Goal: Information Seeking & Learning: Learn about a topic

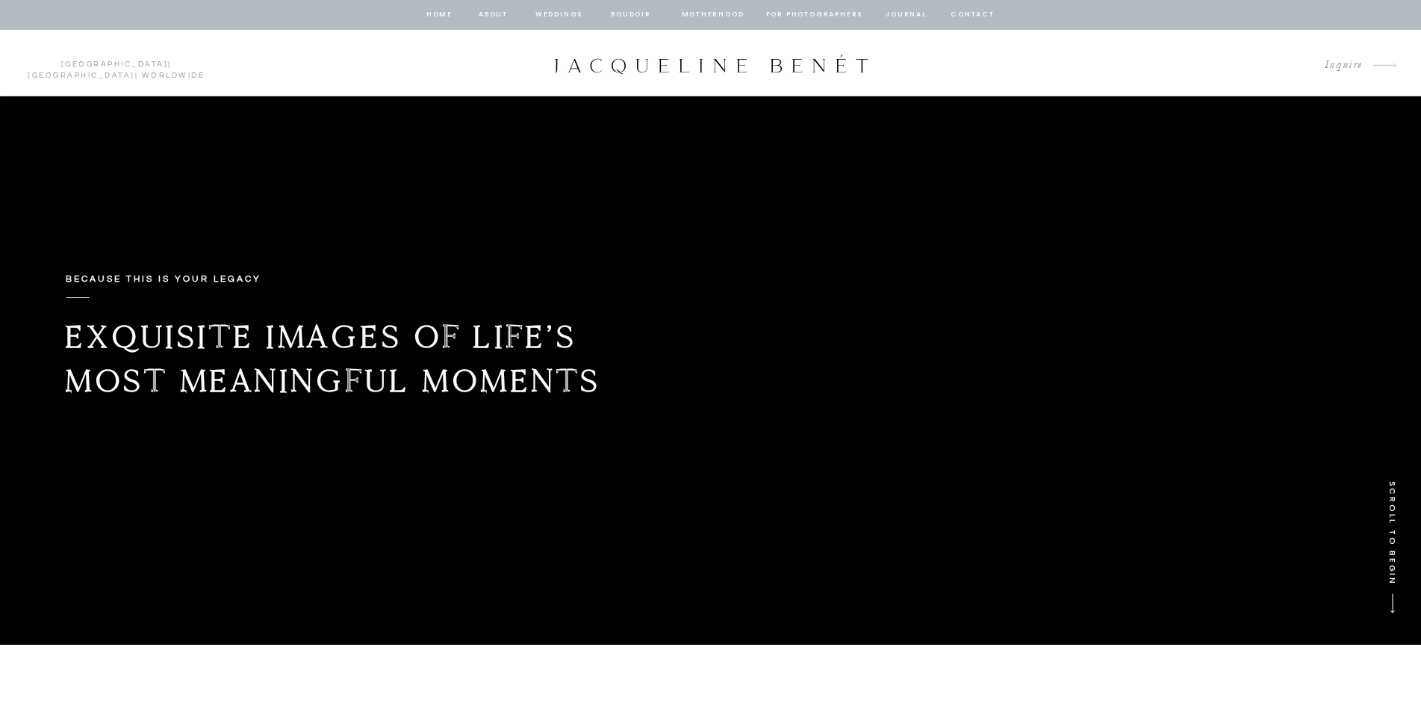
click at [704, 15] on nav "Motherhood" at bounding box center [713, 14] width 62 height 13
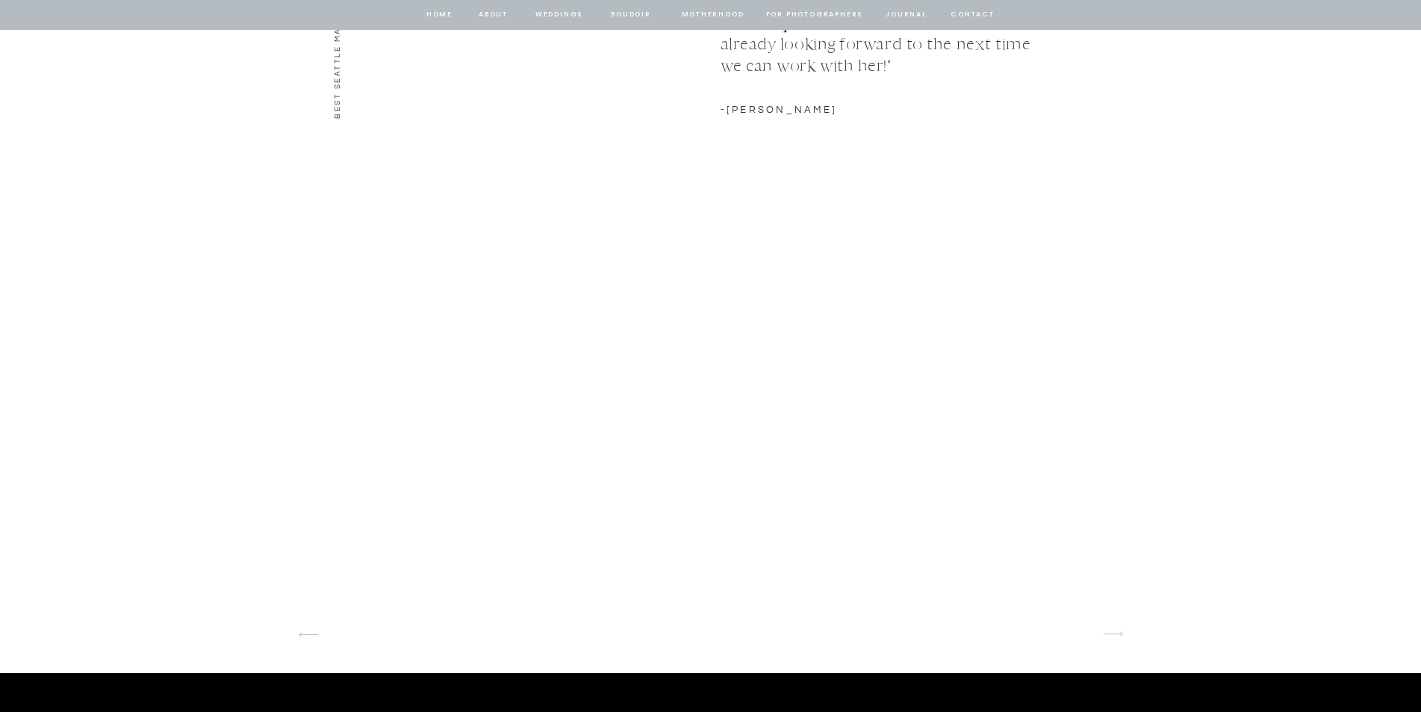
scroll to position [2091, 0]
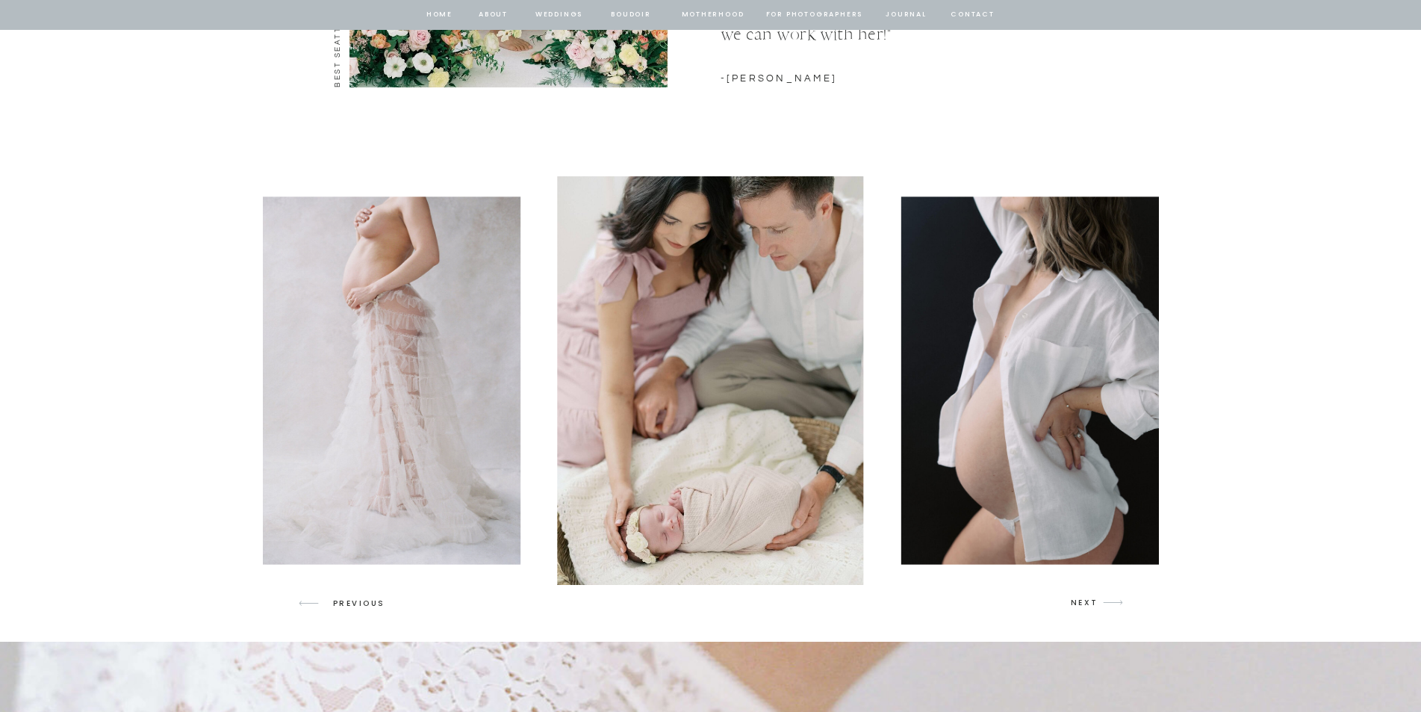
click at [453, 402] on img at bounding box center [384, 379] width 270 height 367
click at [436, 388] on img at bounding box center [384, 379] width 270 height 367
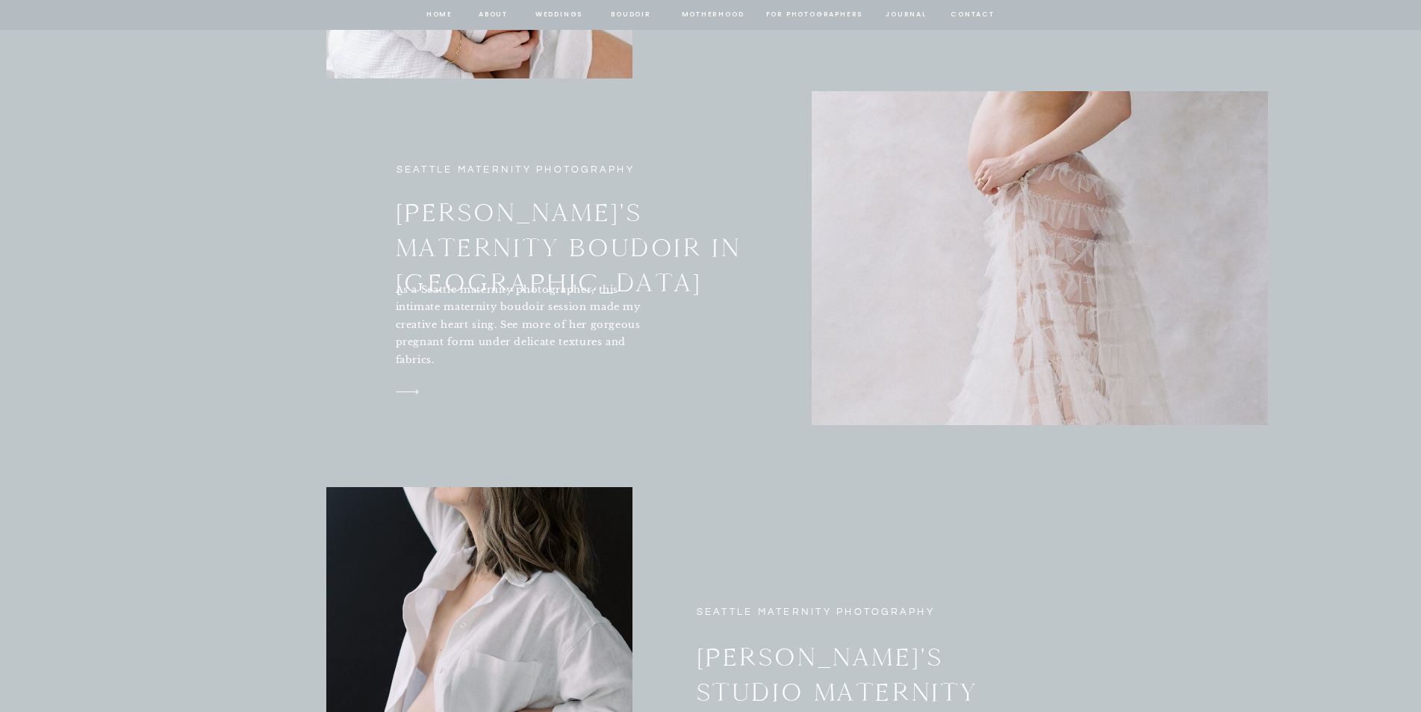
scroll to position [5376, 0]
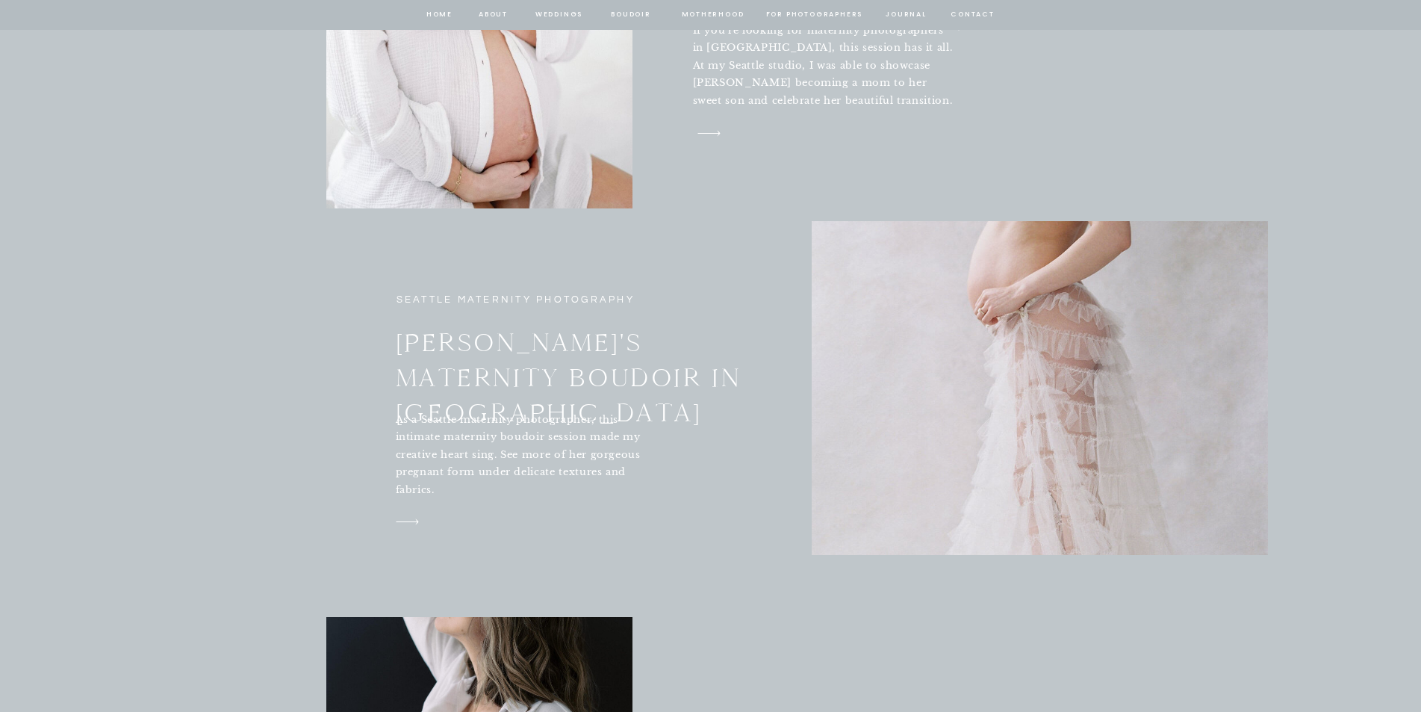
click at [894, 386] on div at bounding box center [1040, 388] width 456 height 334
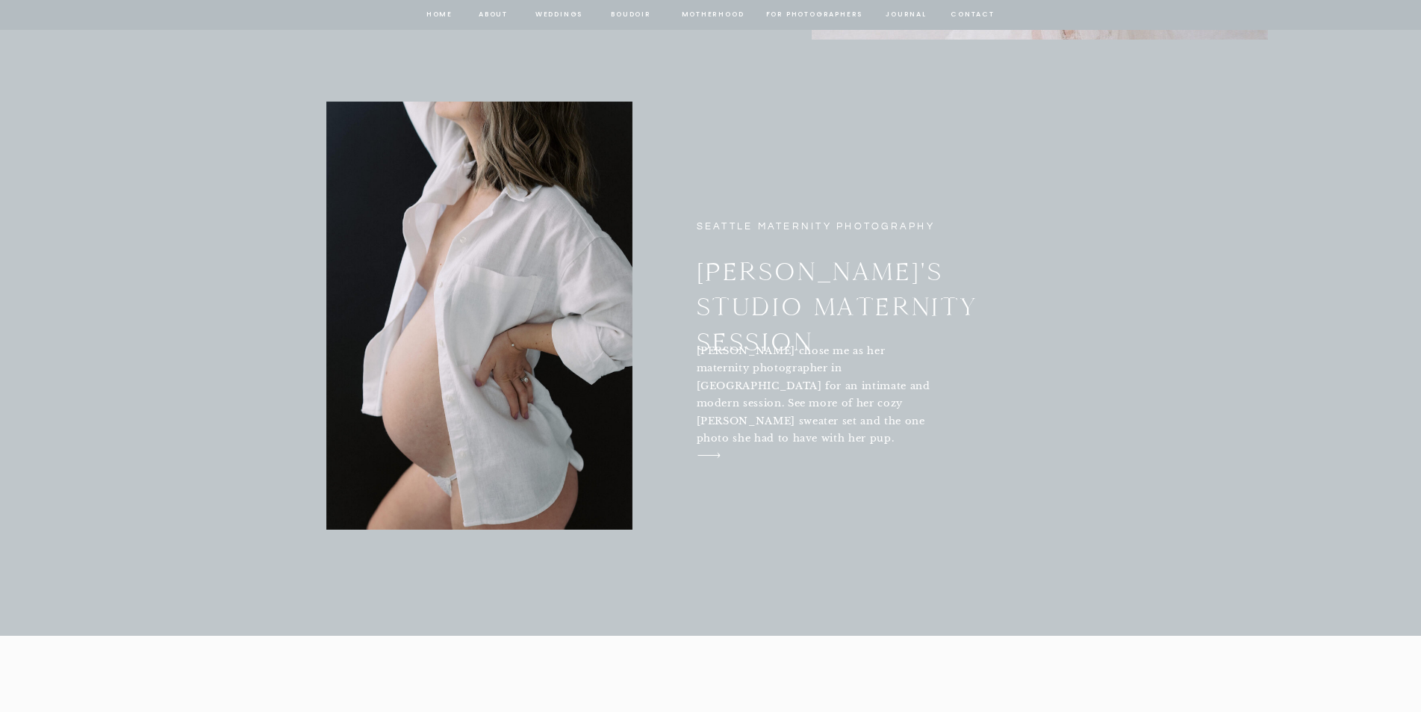
scroll to position [5899, 0]
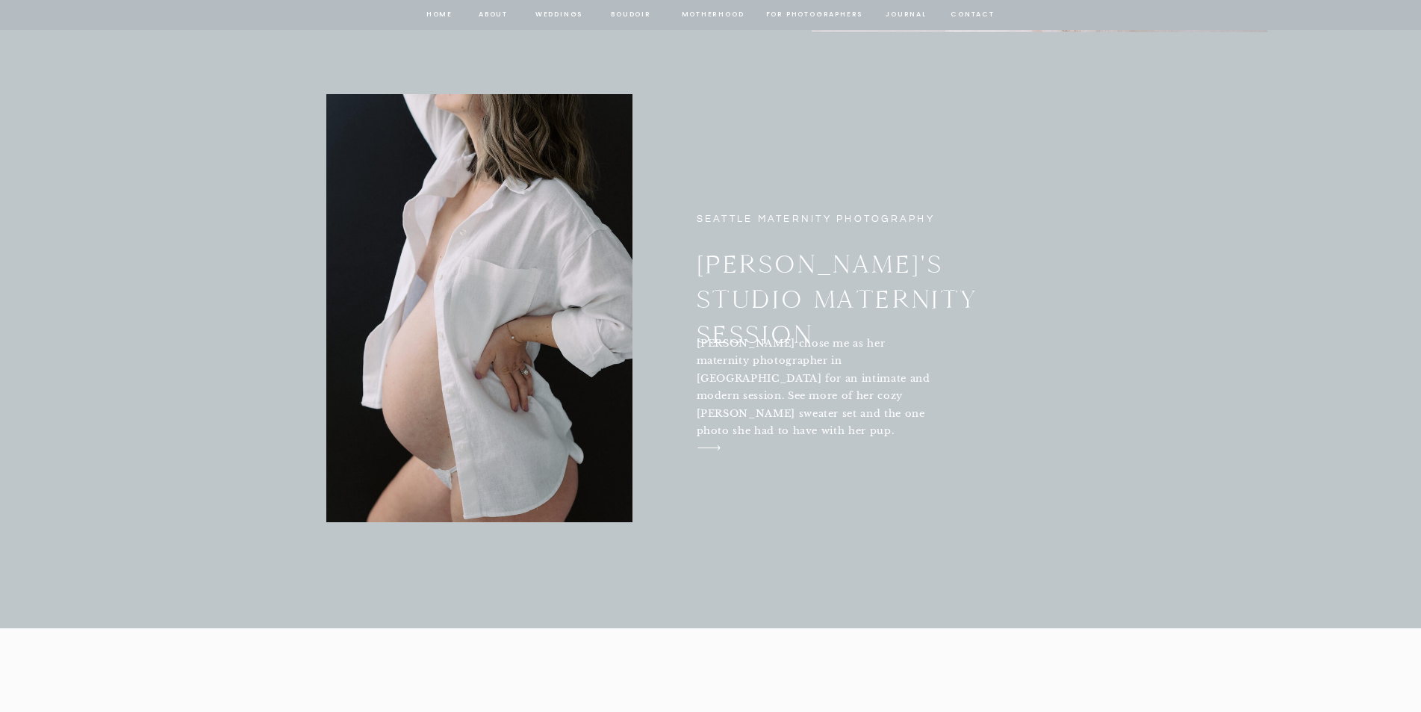
click at [726, 290] on h3 "Andrea's Studio Maternity Session" at bounding box center [876, 281] width 359 height 68
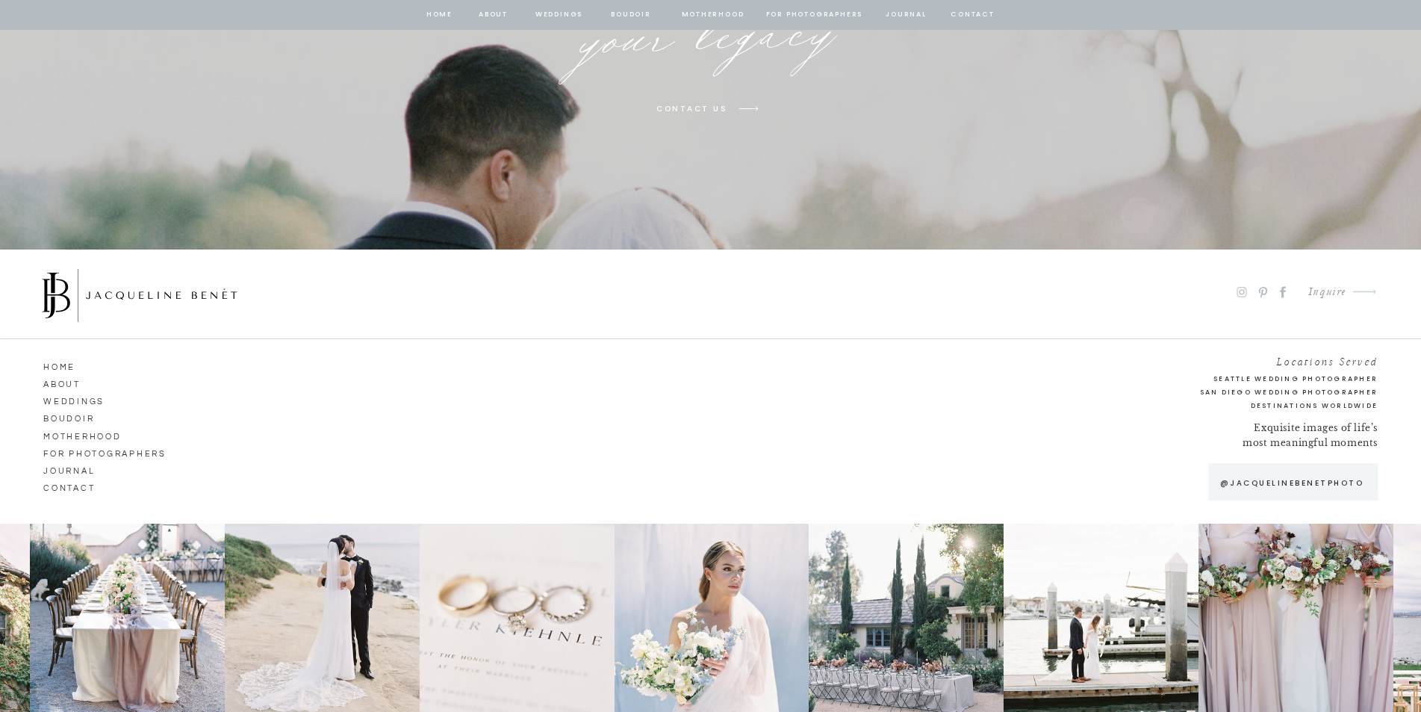
scroll to position [4404, 0]
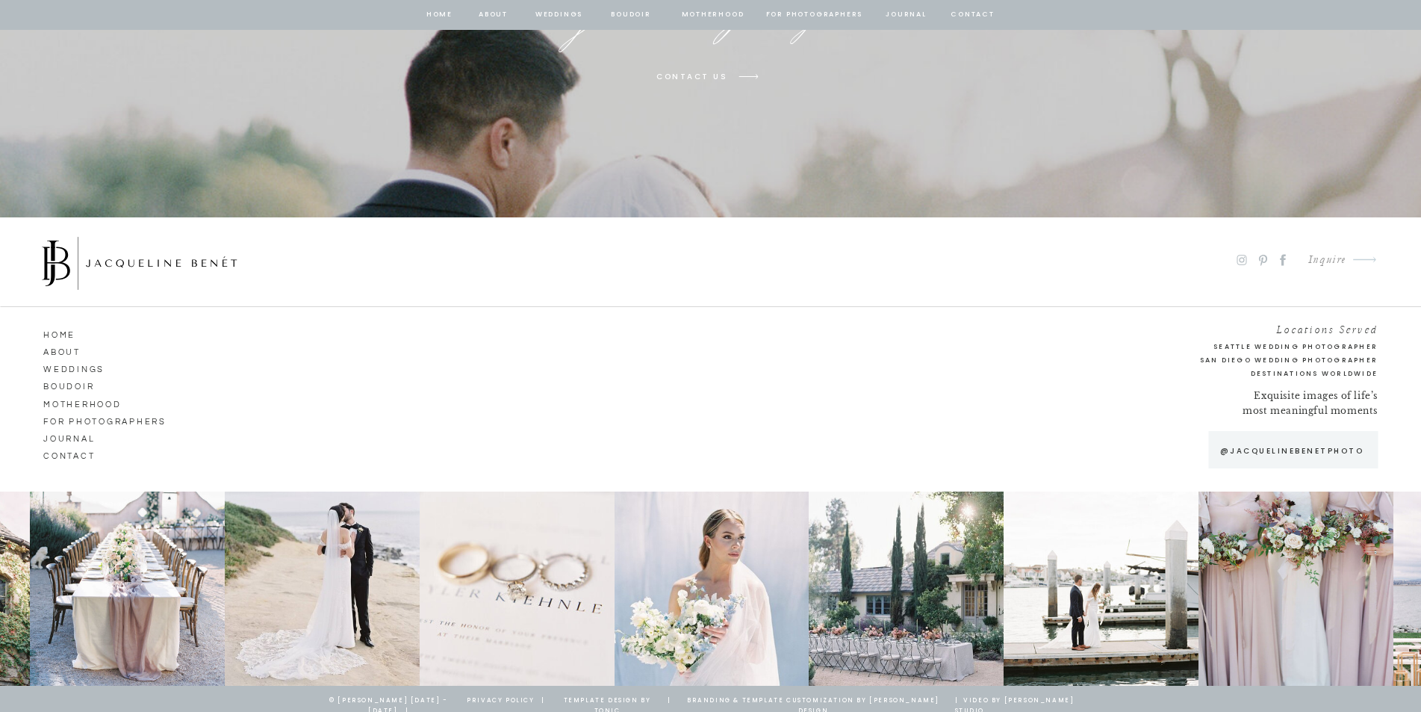
click at [80, 379] on nav "Boudoir" at bounding box center [85, 384] width 85 height 13
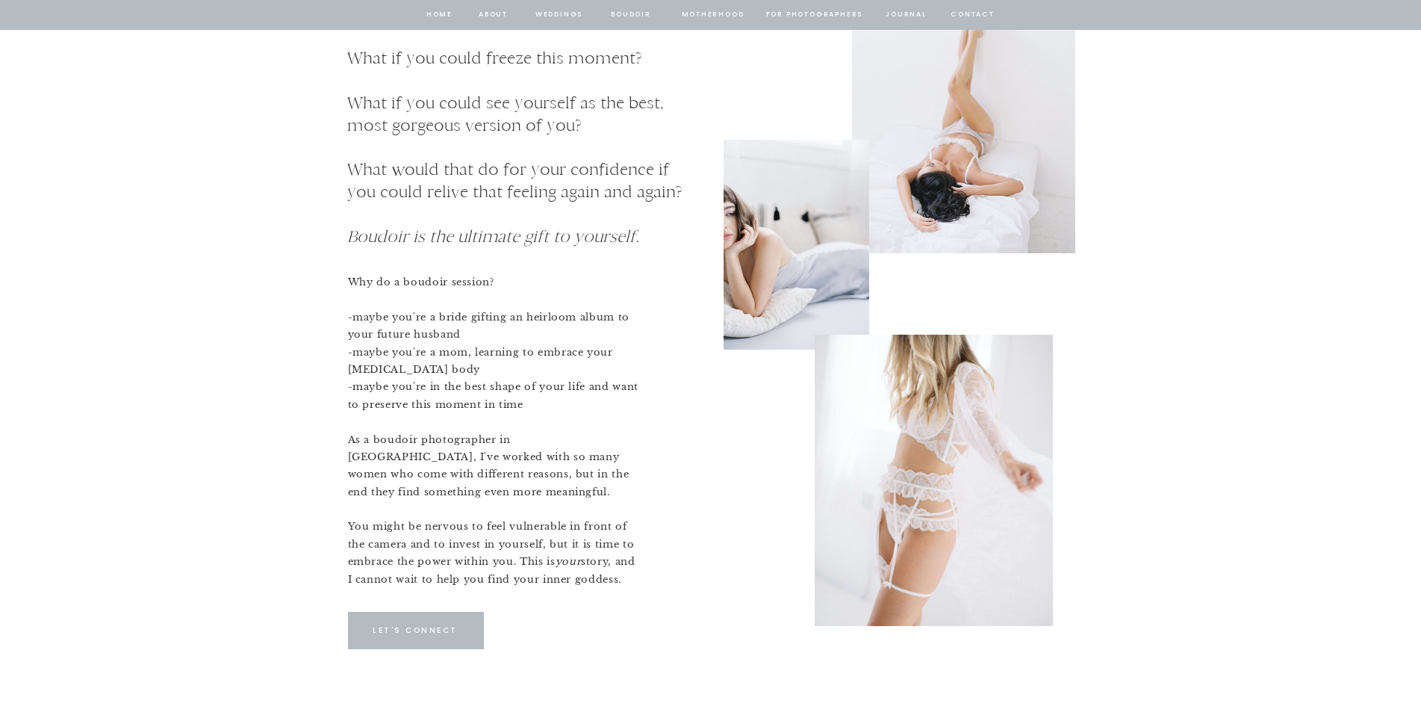
scroll to position [3285, 0]
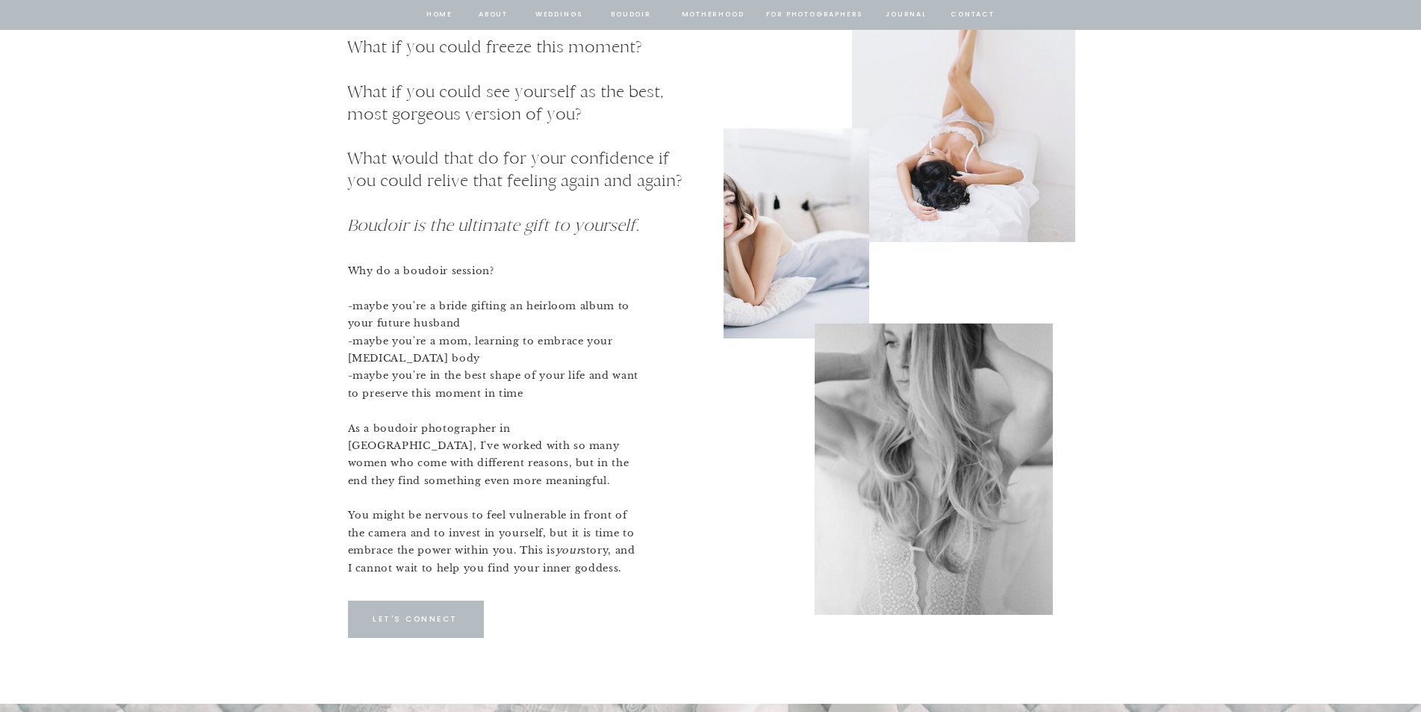
drag, startPoint x: 868, startPoint y: 368, endPoint x: 747, endPoint y: 370, distance: 121.0
drag, startPoint x: 868, startPoint y: 391, endPoint x: 733, endPoint y: 394, distance: 134.5
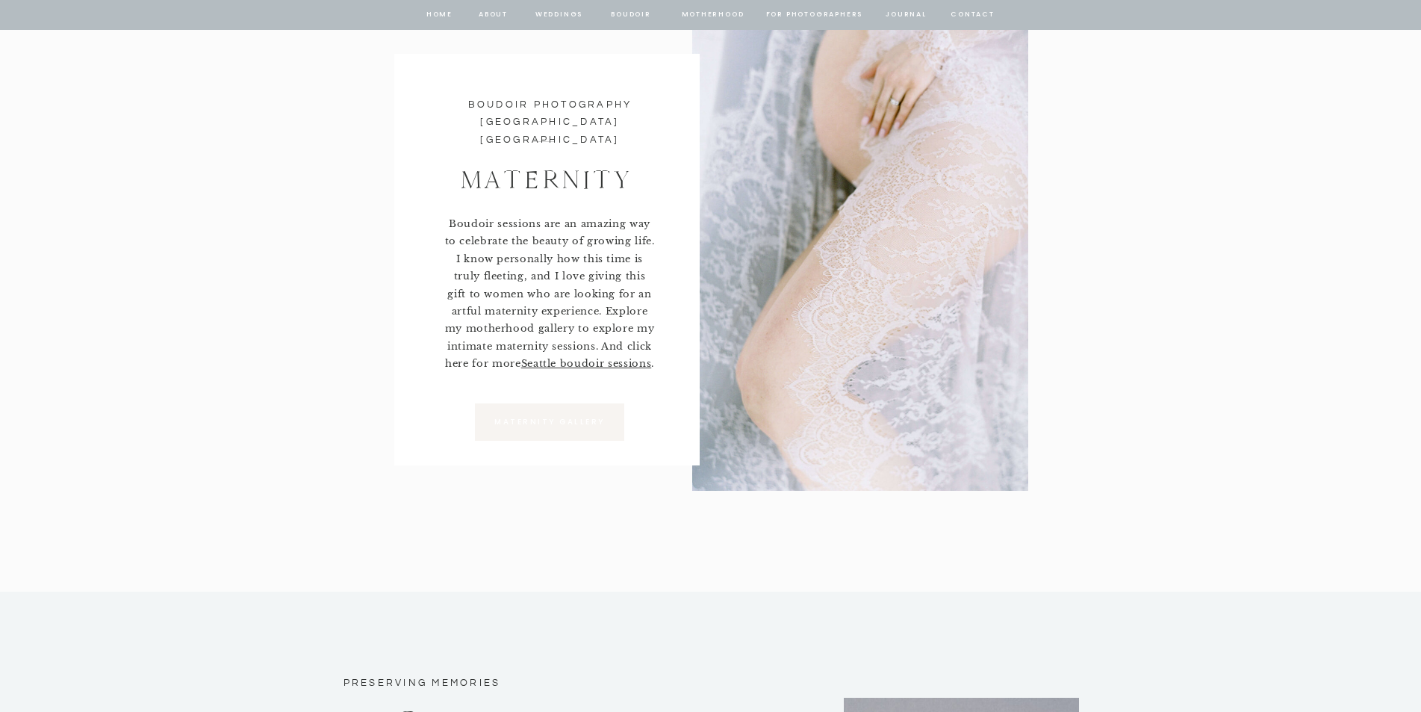
scroll to position [6496, 0]
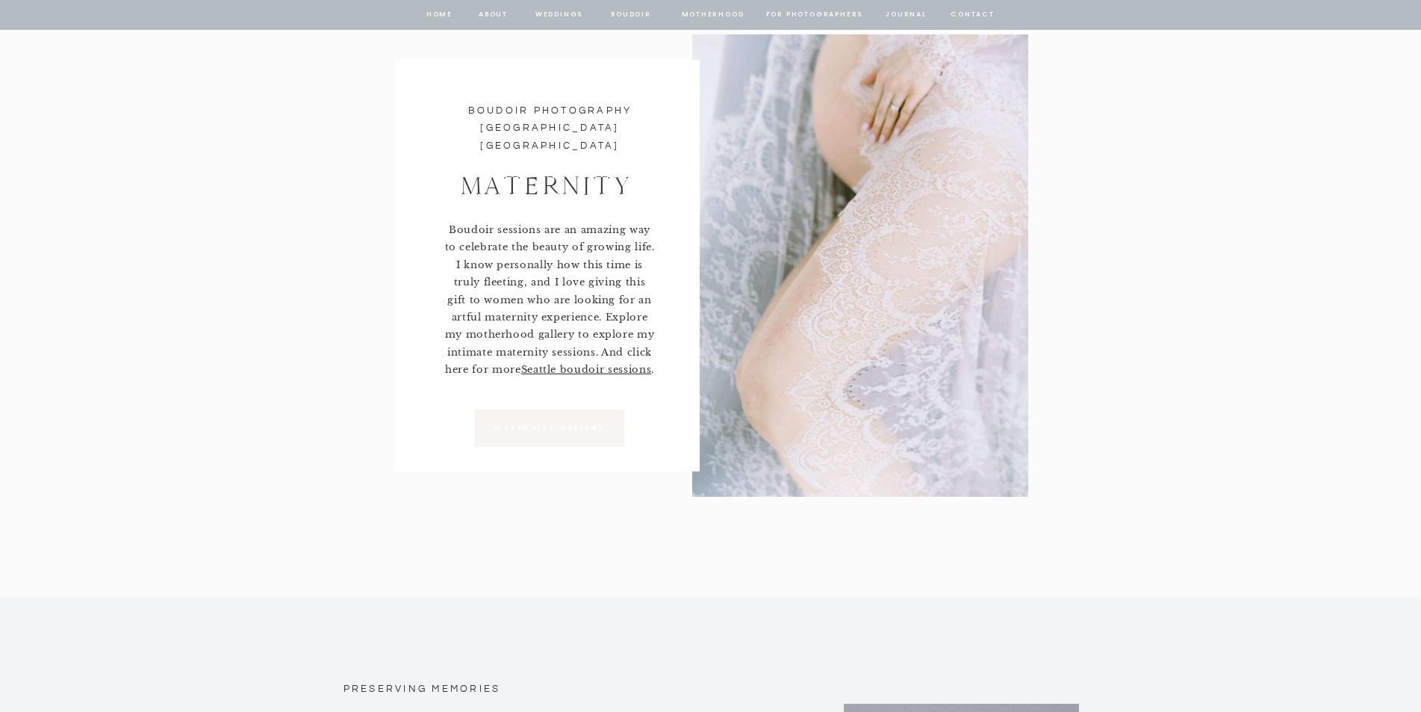
click at [825, 332] on div at bounding box center [860, 265] width 336 height 462
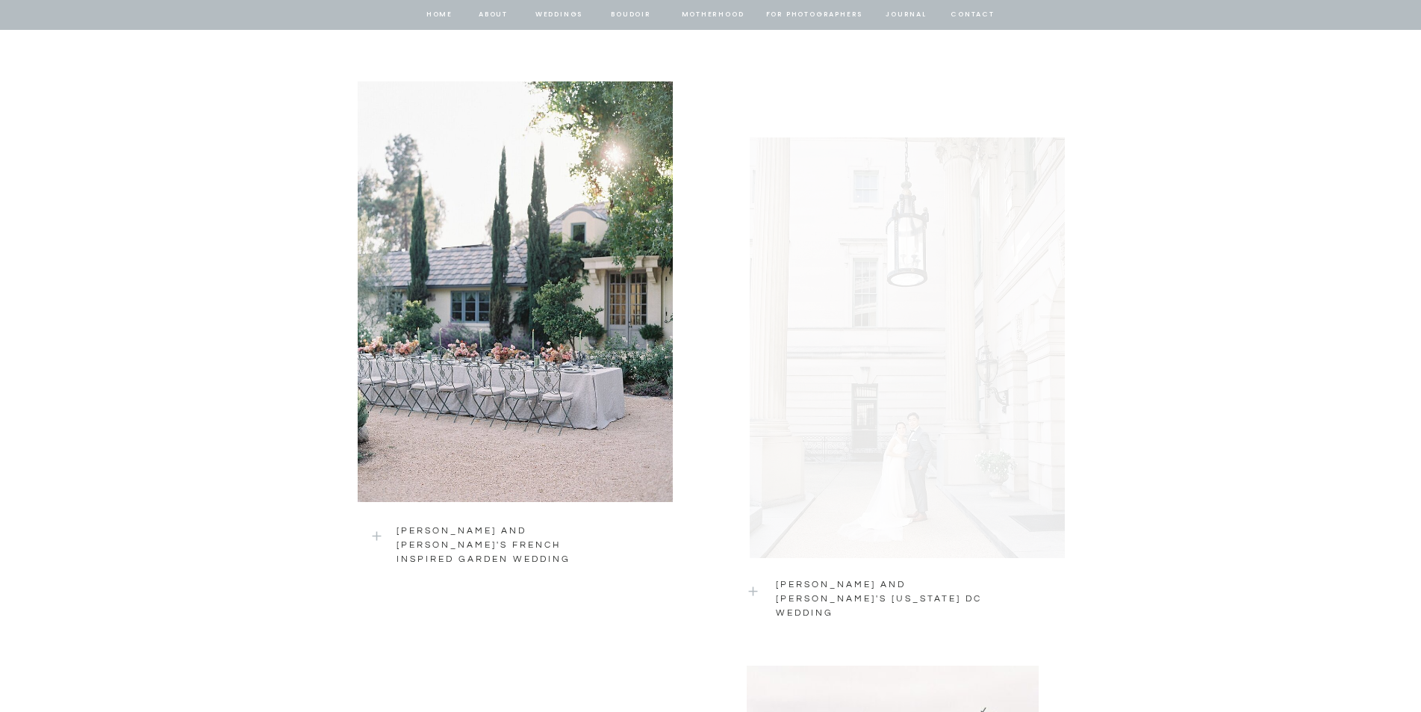
scroll to position [1337, 0]
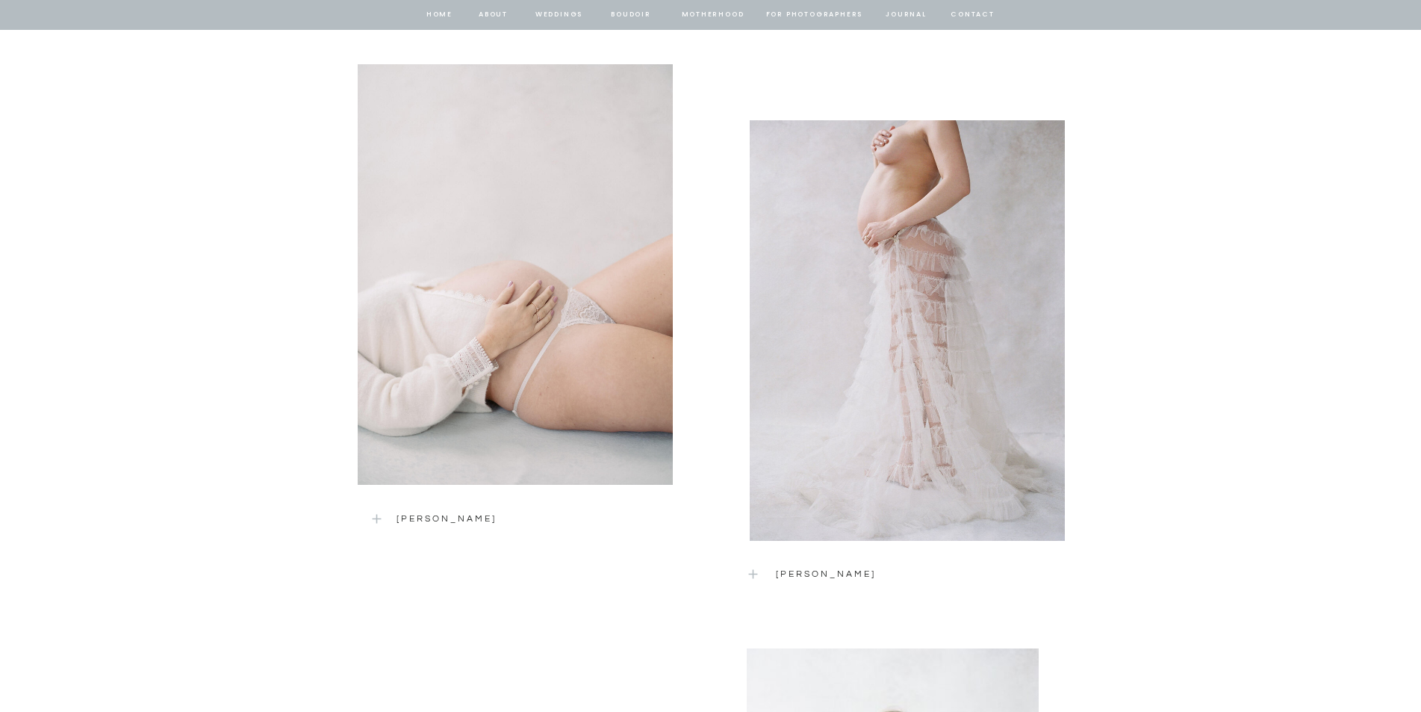
click at [376, 520] on icon at bounding box center [377, 519] width 14 height 16
click at [418, 520] on p "[PERSON_NAME]" at bounding box center [490, 517] width 188 height 13
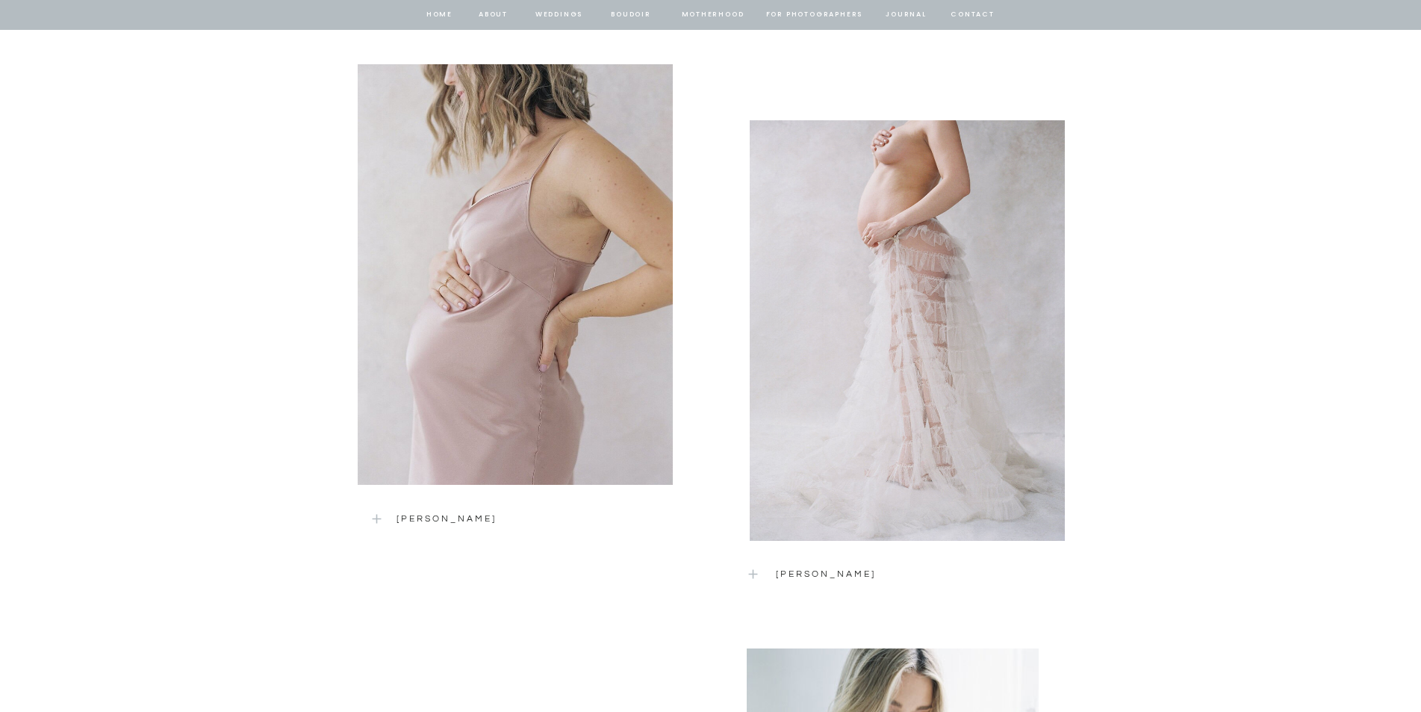
click at [909, 257] on div at bounding box center [907, 330] width 315 height 420
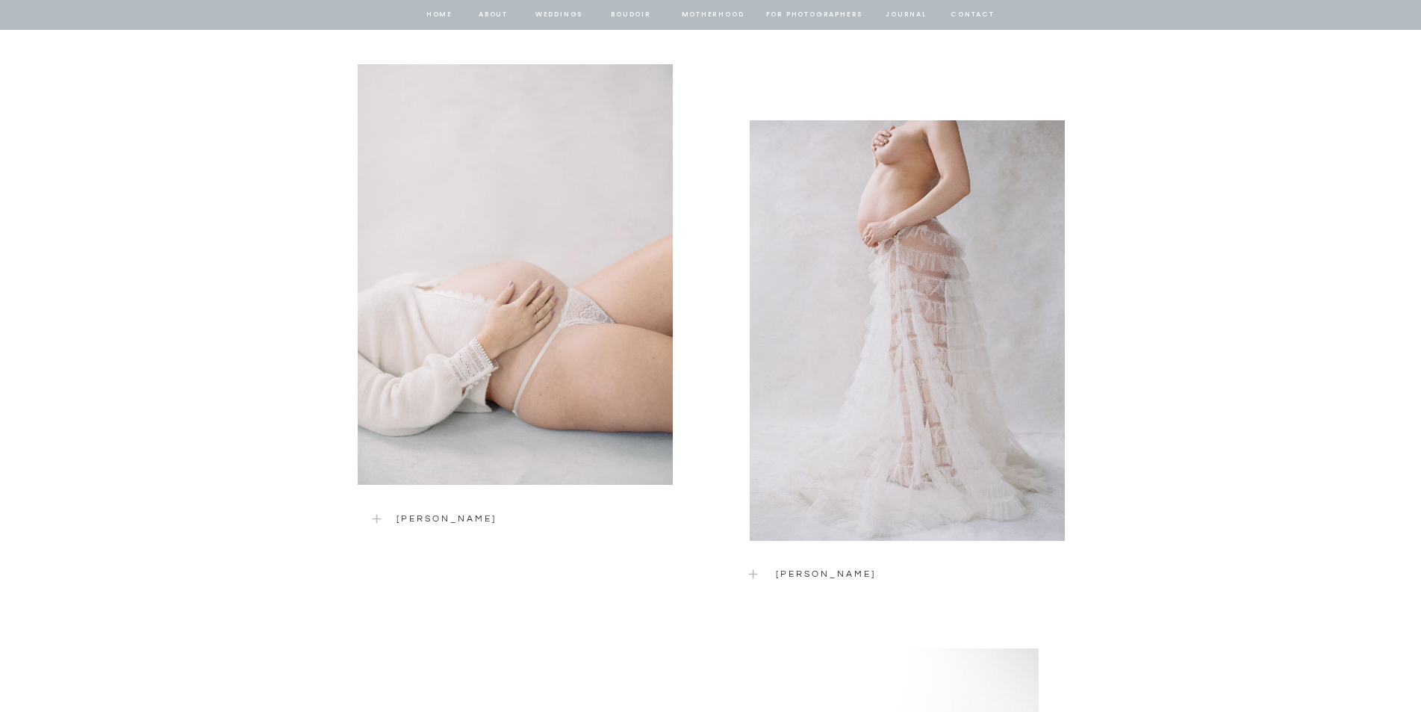
click at [610, 232] on div at bounding box center [515, 274] width 315 height 420
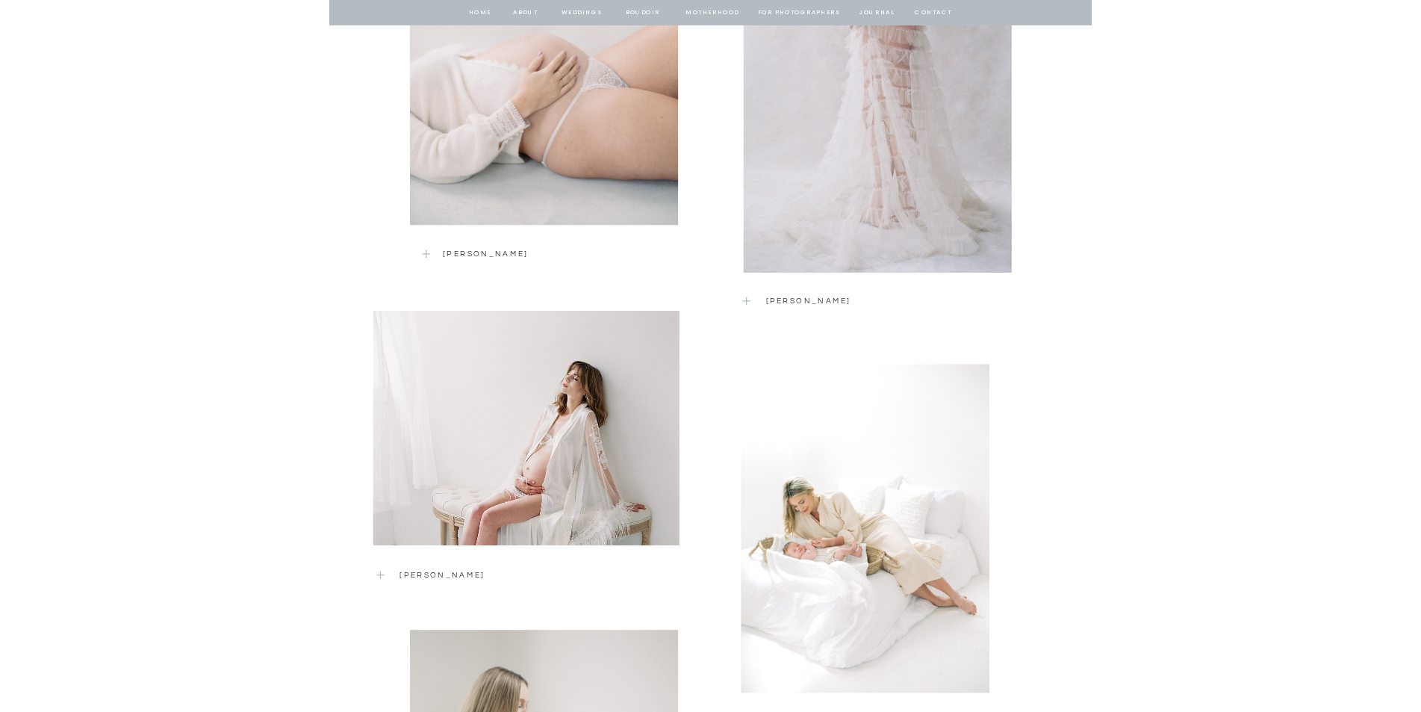
scroll to position [1412, 0]
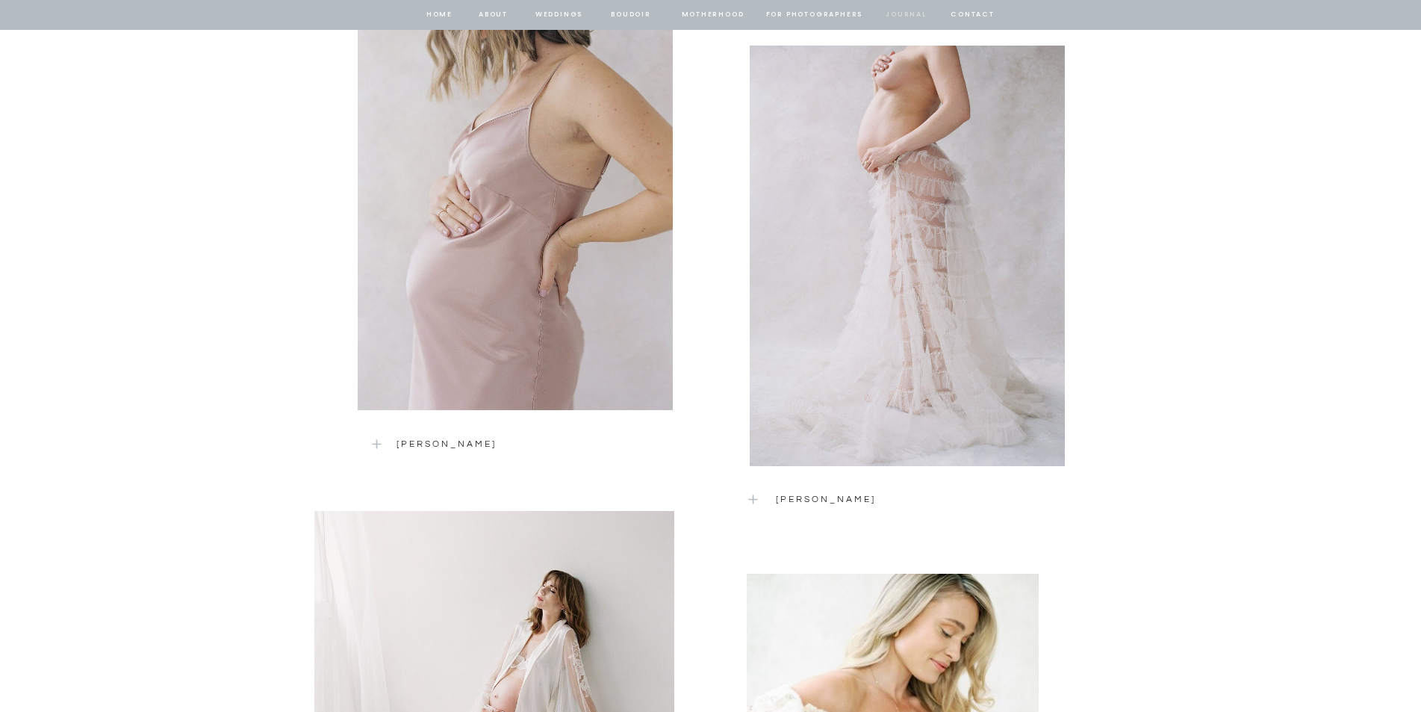
click at [917, 13] on nav "journal" at bounding box center [906, 14] width 46 height 13
